Goal: Find specific page/section: Find specific page/section

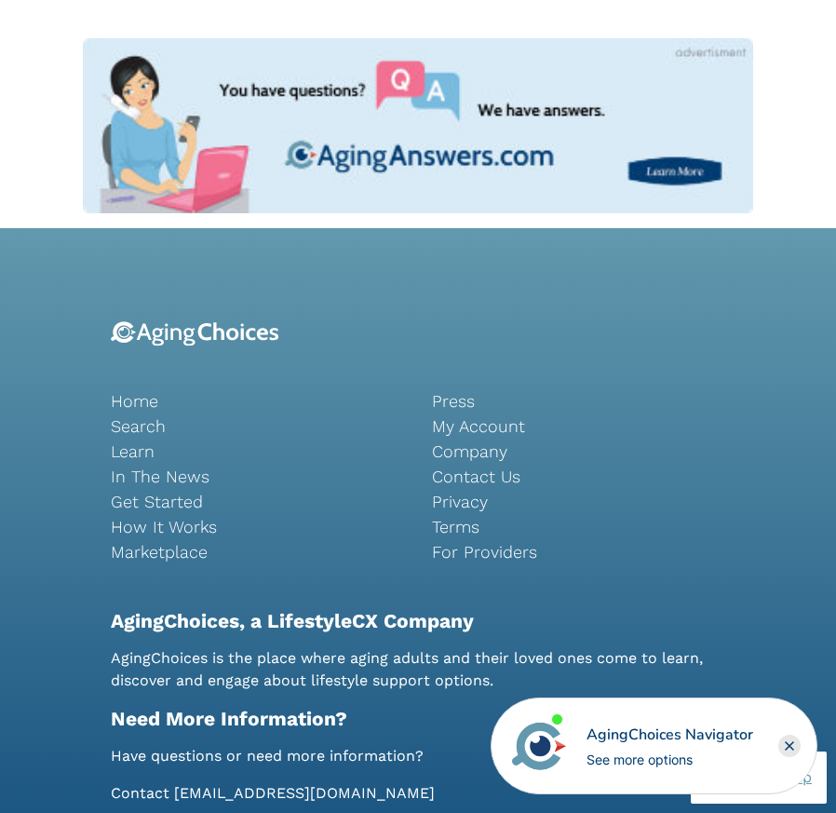
scroll to position [1994, 0]
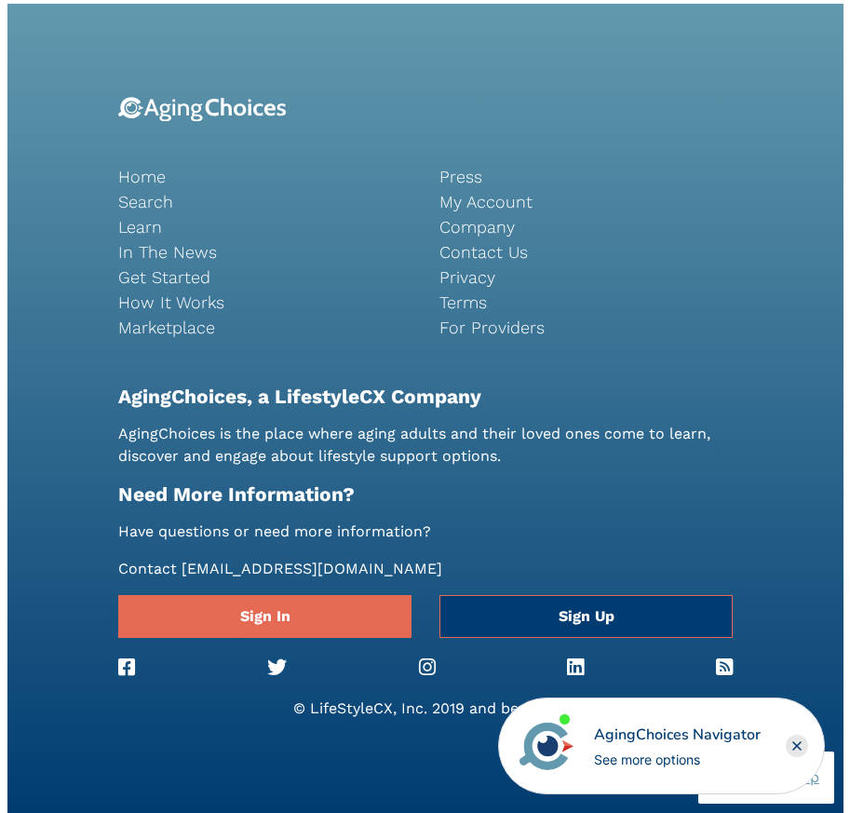
scroll to position [1622, 0]
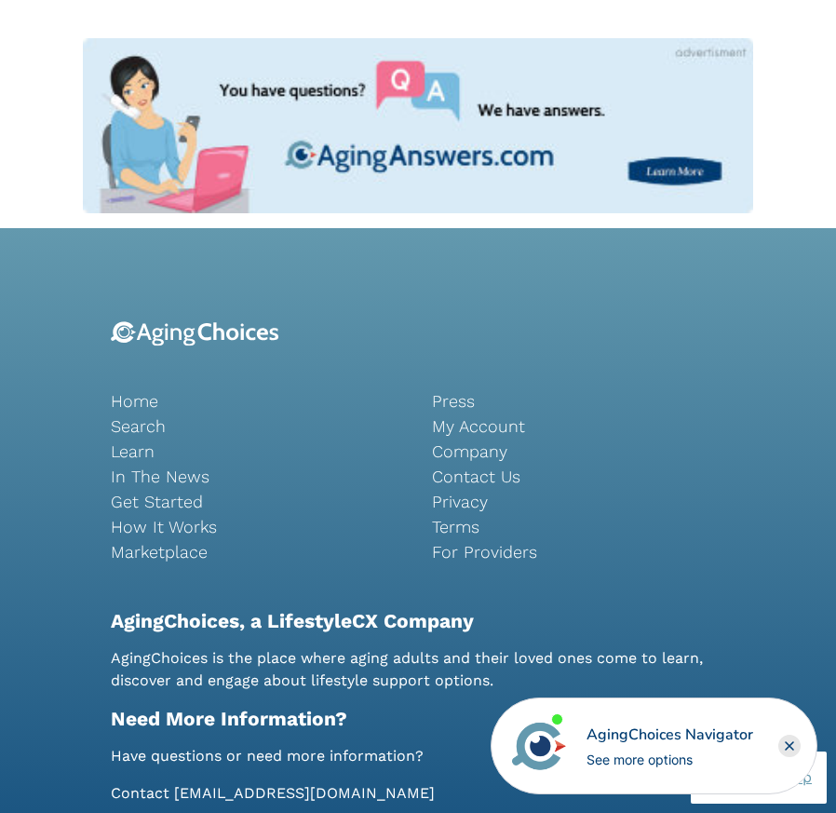
scroll to position [1994, 0]
